Goal: Task Accomplishment & Management: Use online tool/utility

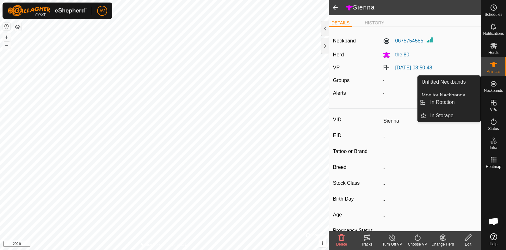
click at [498, 106] on es-virtualpaddocks-svg-icon at bounding box center [493, 102] width 11 height 10
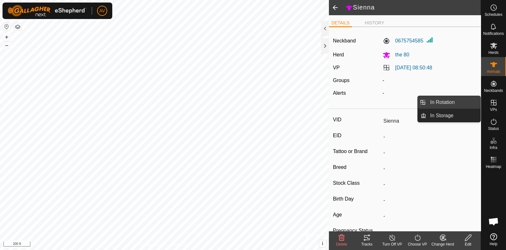
click at [453, 103] on link "In Rotation" at bounding box center [454, 102] width 54 height 13
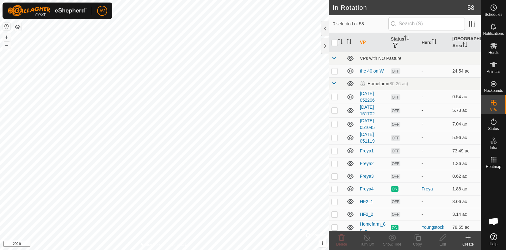
click at [467, 244] on div "Create" at bounding box center [468, 244] width 25 height 6
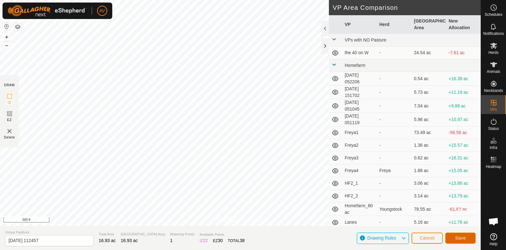
click at [465, 236] on span "Save" at bounding box center [460, 237] width 11 height 5
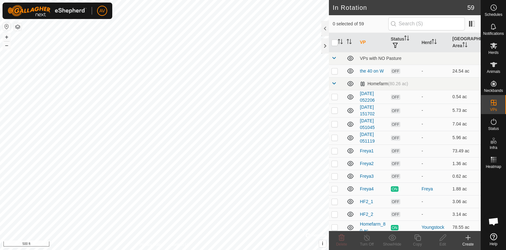
click at [463, 236] on create-svg-icon at bounding box center [468, 238] width 25 height 8
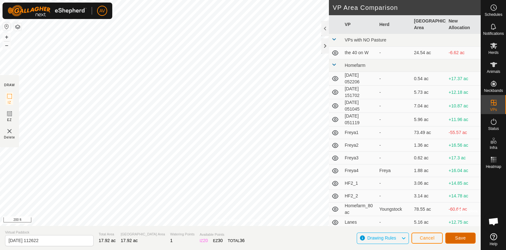
click at [459, 236] on span "Save" at bounding box center [460, 237] width 11 height 5
